Goal: Information Seeking & Learning: Learn about a topic

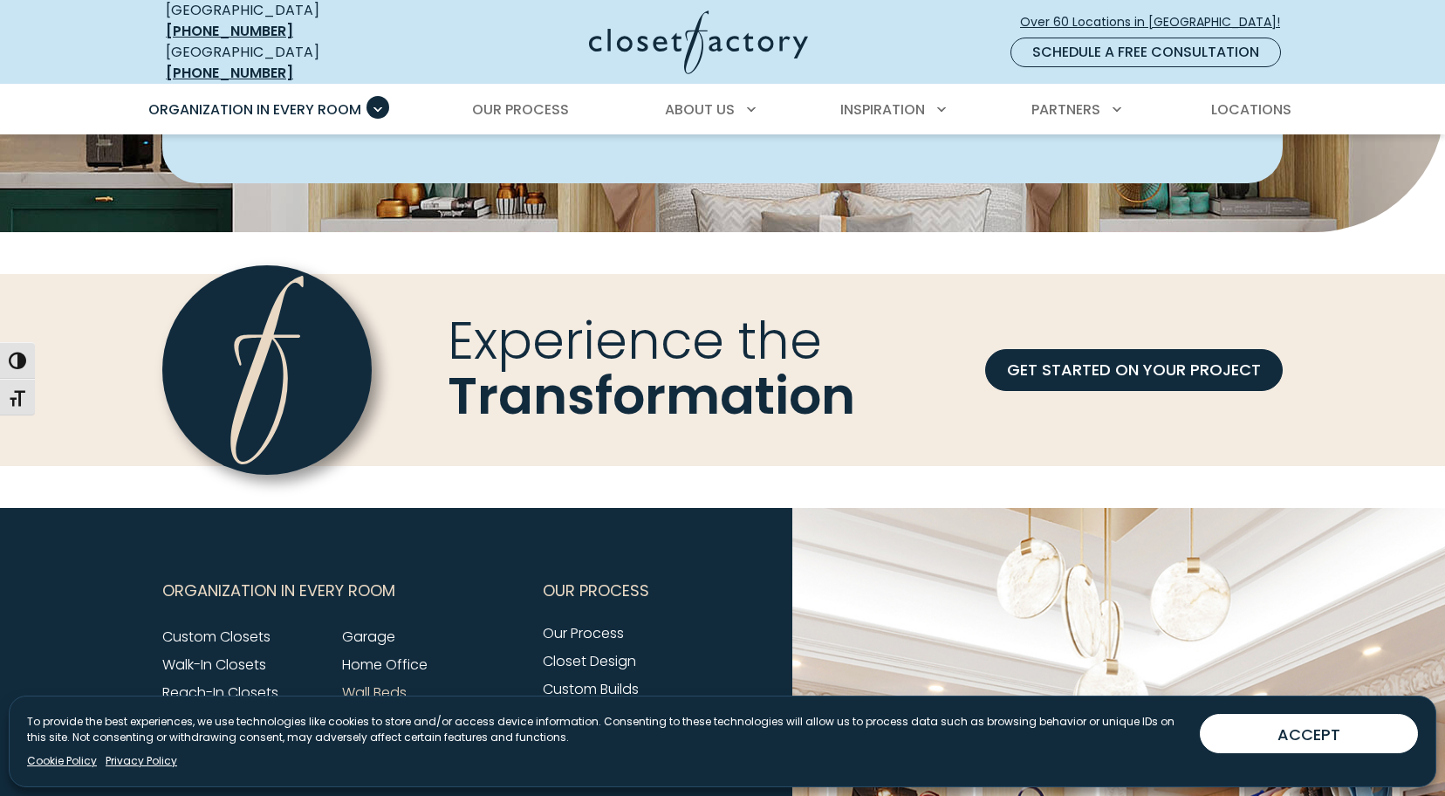
scroll to position [5270, 0]
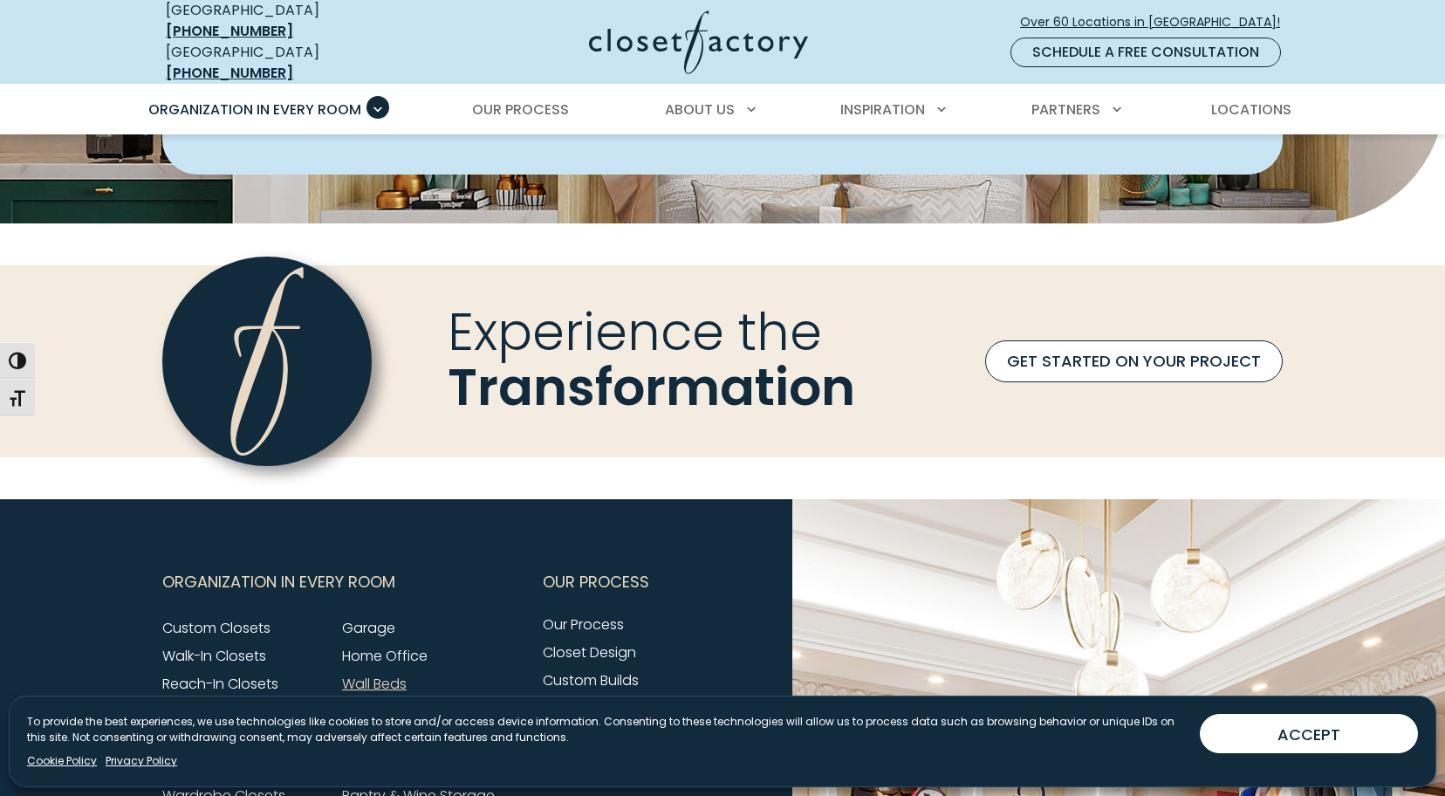
click at [1145, 340] on link "GET STARTED ON YOUR PROJECT" at bounding box center [1134, 361] width 298 height 42
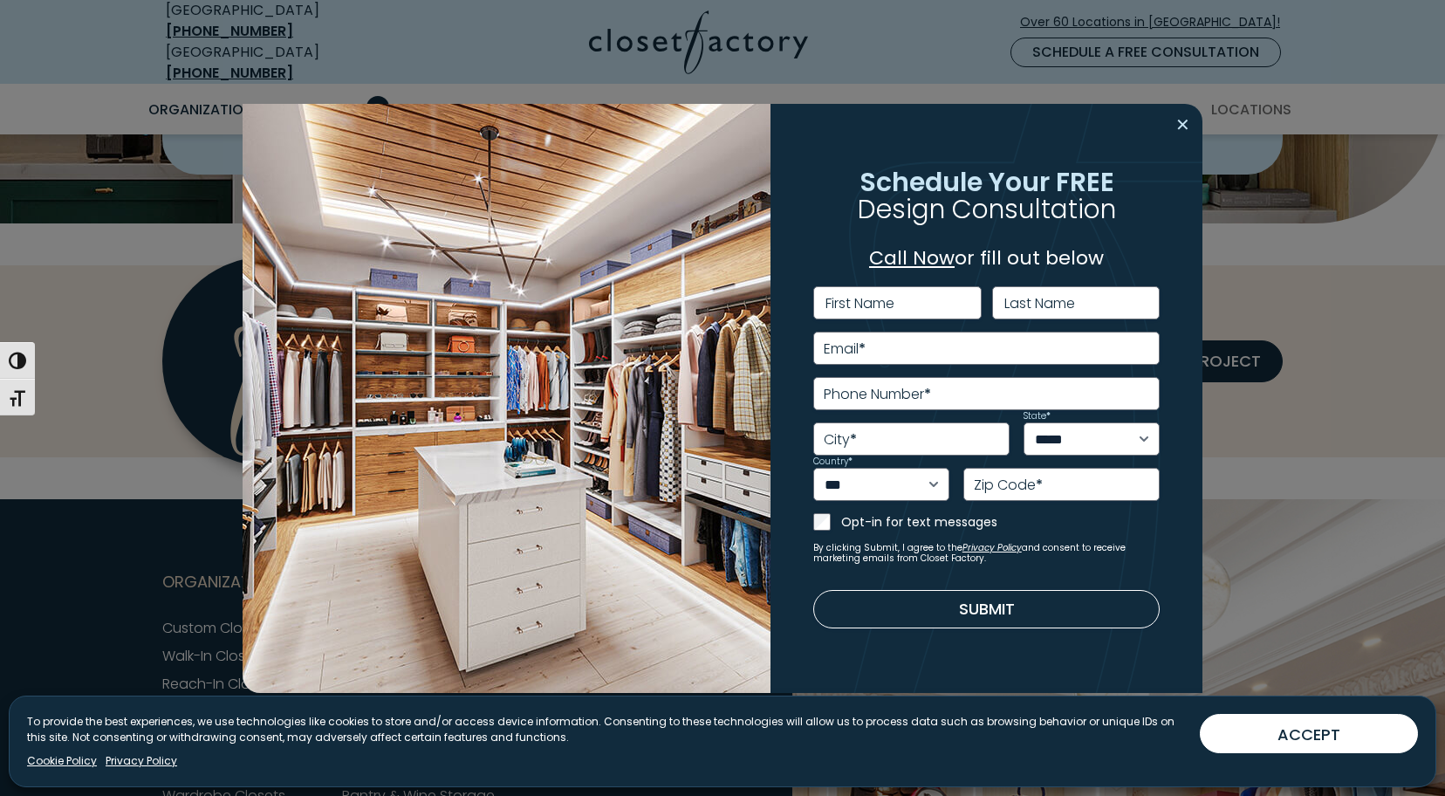
click at [1177, 126] on button "Close modal" at bounding box center [1182, 125] width 25 height 28
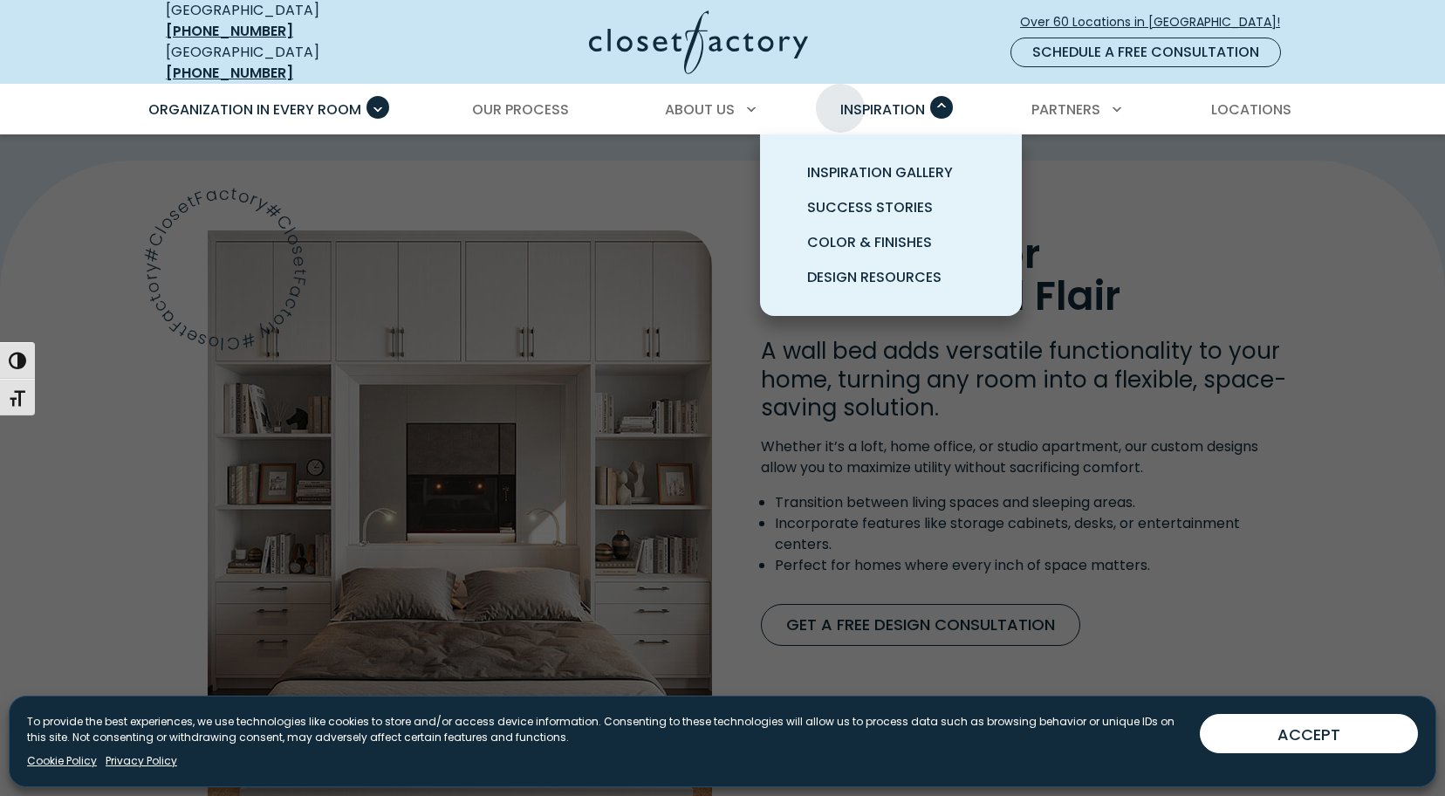
scroll to position [1277, 0]
click at [870, 162] on span "Inspiration Gallery" at bounding box center [880, 172] width 146 height 20
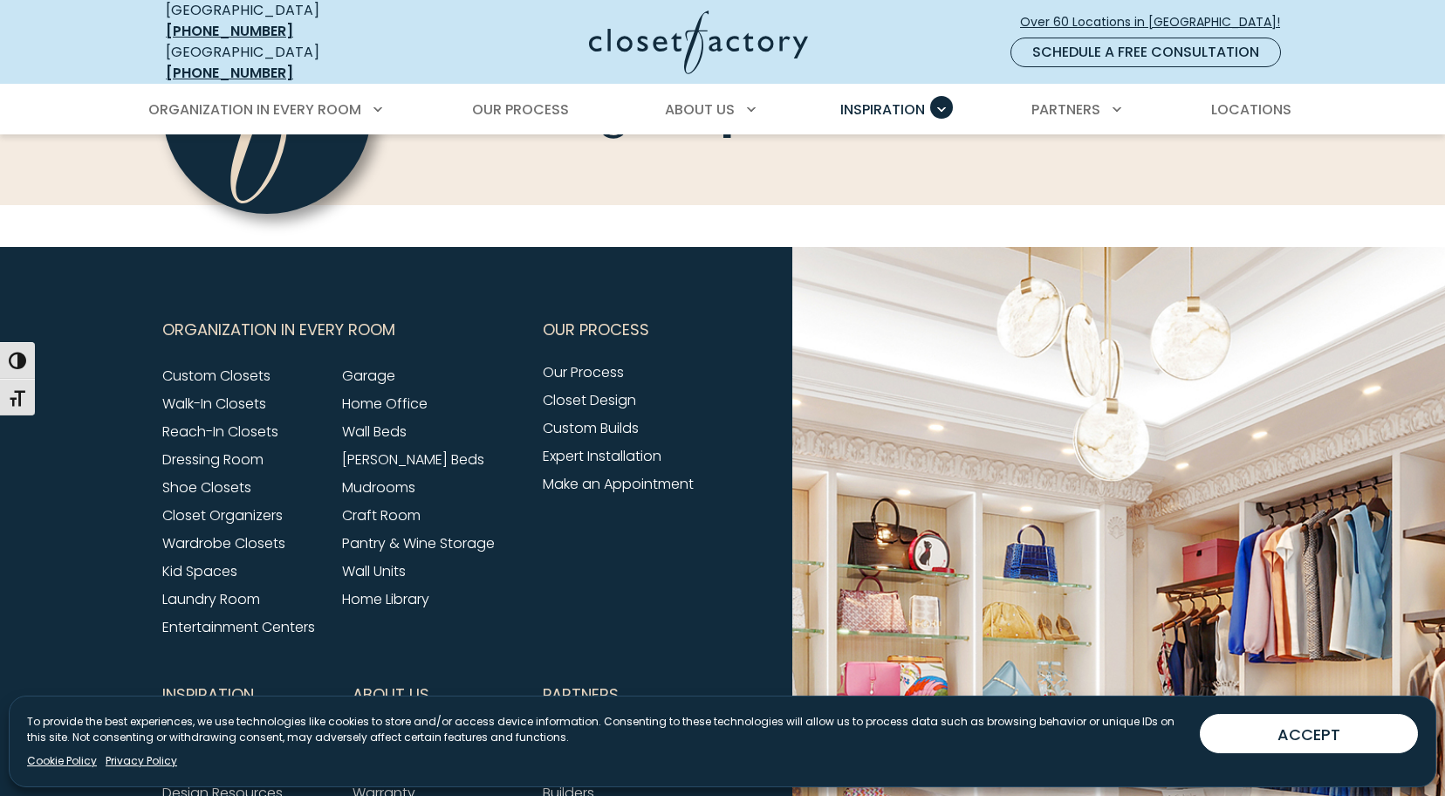
scroll to position [1956, 0]
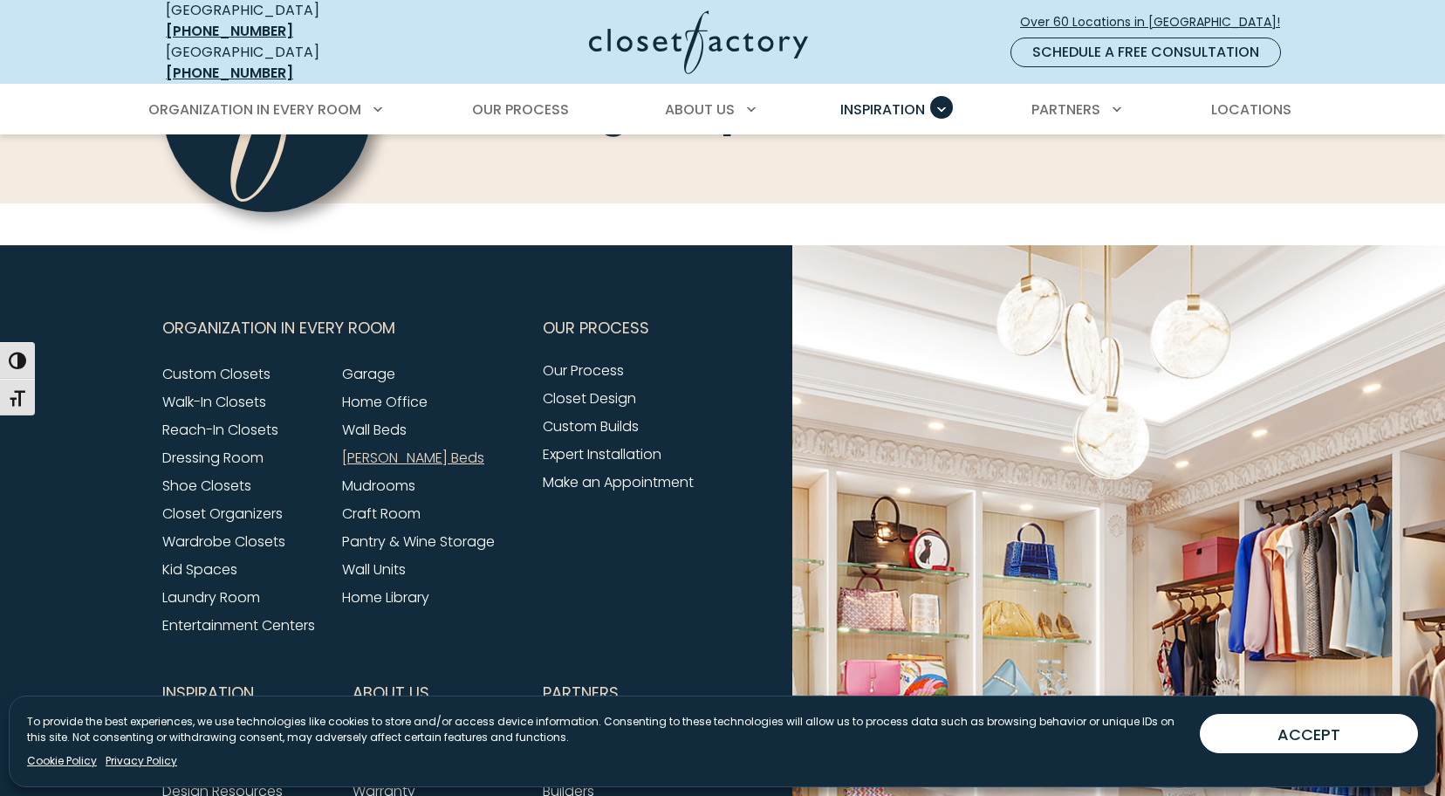
click at [357, 448] on link "[PERSON_NAME] Beds" at bounding box center [413, 458] width 142 height 20
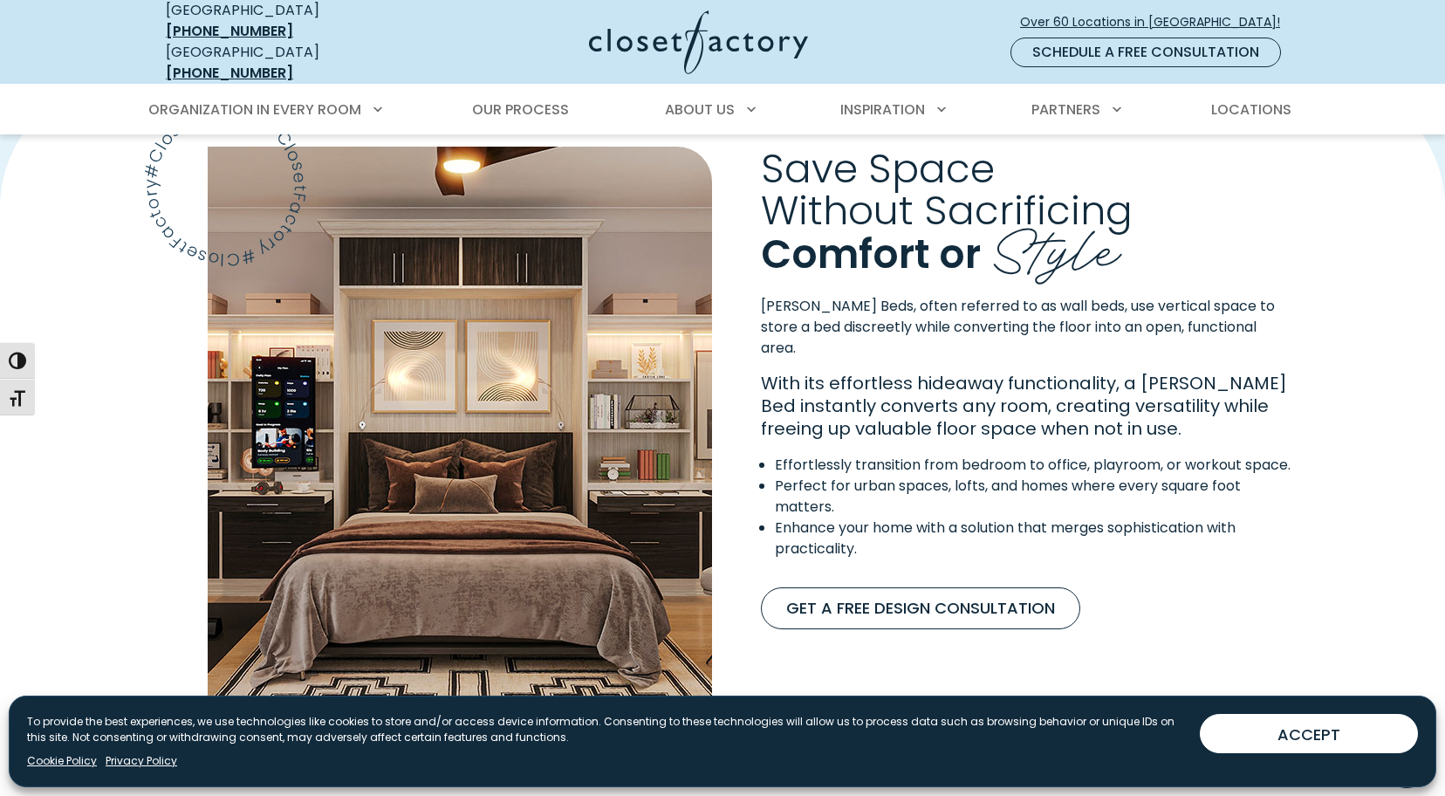
scroll to position [1357, 0]
